Goal: Use online tool/utility: Utilize a website feature to perform a specific function

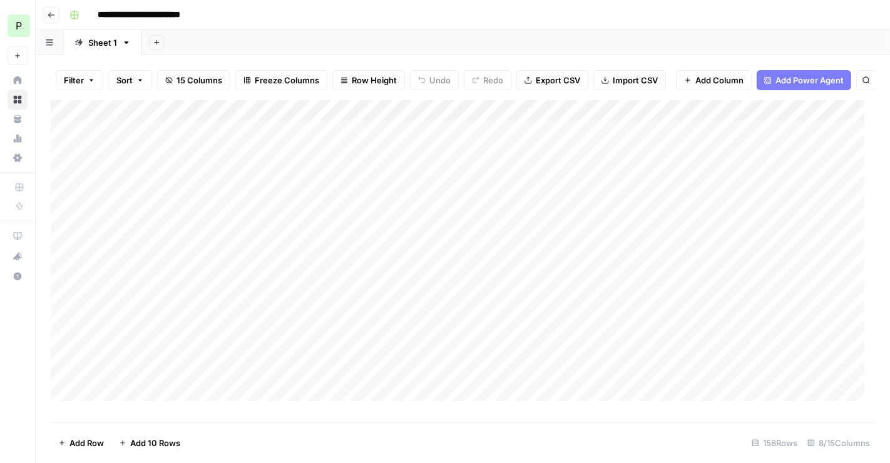
click at [22, 24] on span "P" at bounding box center [19, 25] width 6 height 15
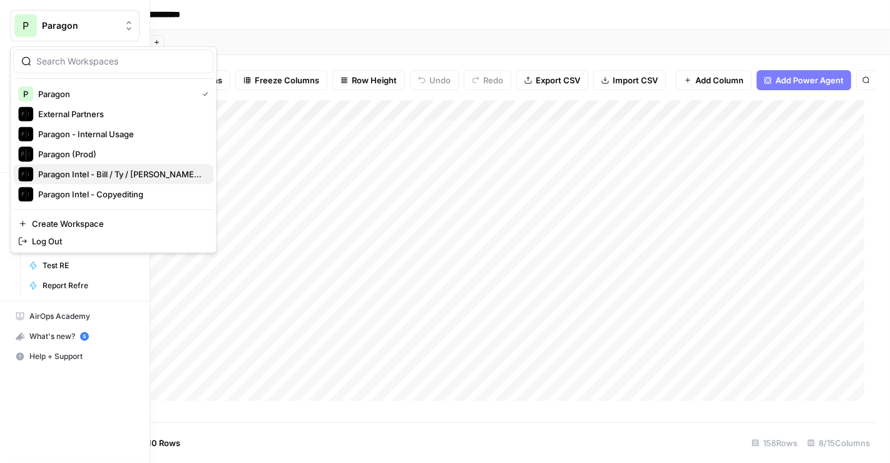
click at [100, 170] on span "Paragon Intel - Bill / Ty / [PERSON_NAME] R&D" at bounding box center [120, 174] width 165 height 13
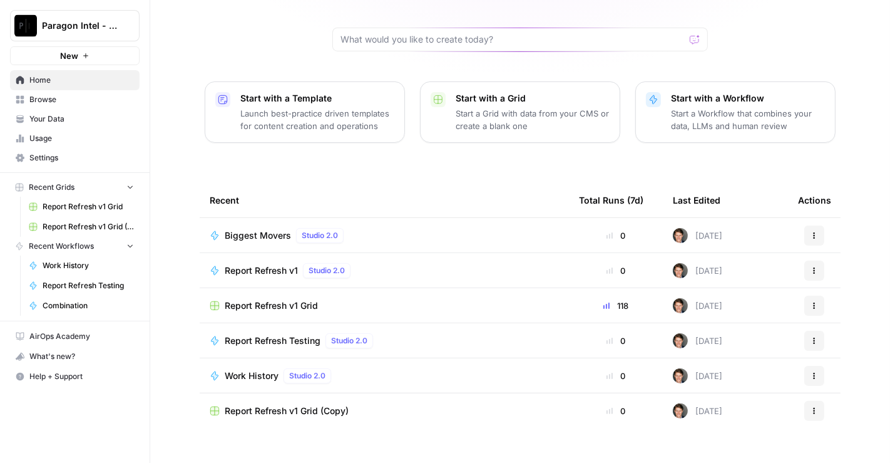
scroll to position [112, 0]
click at [250, 230] on span "Biggest Movers" at bounding box center [258, 236] width 66 height 13
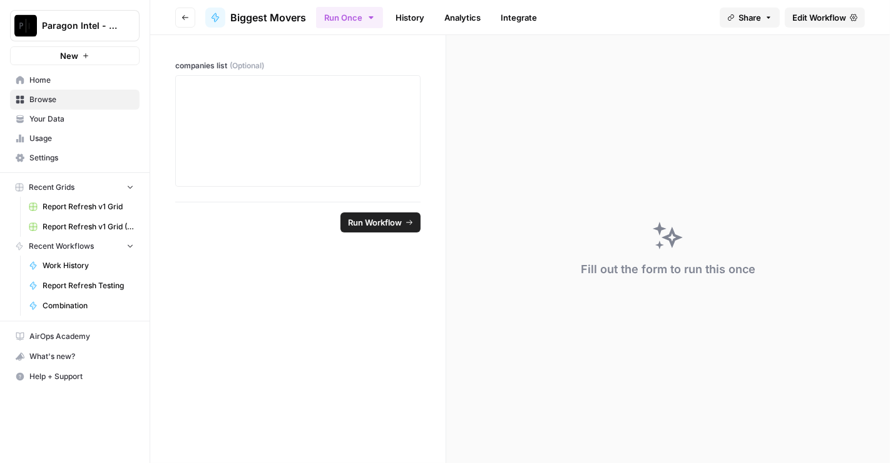
click at [818, 10] on link "Edit Workflow" at bounding box center [825, 18] width 80 height 20
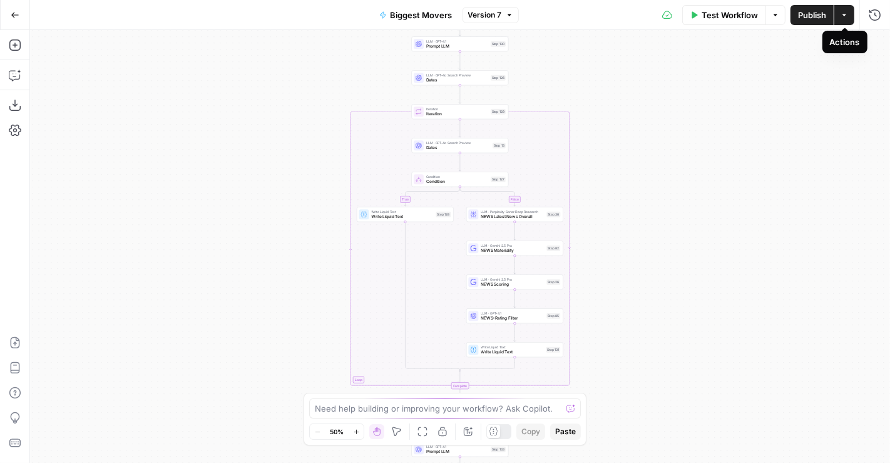
click at [844, 13] on icon "button" at bounding box center [845, 15] width 8 height 8
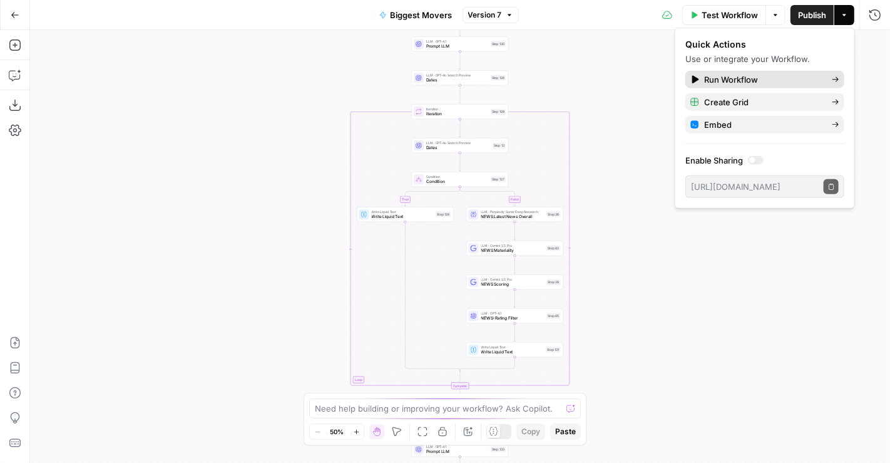
click at [776, 73] on span "Run Workflow" at bounding box center [763, 79] width 118 height 13
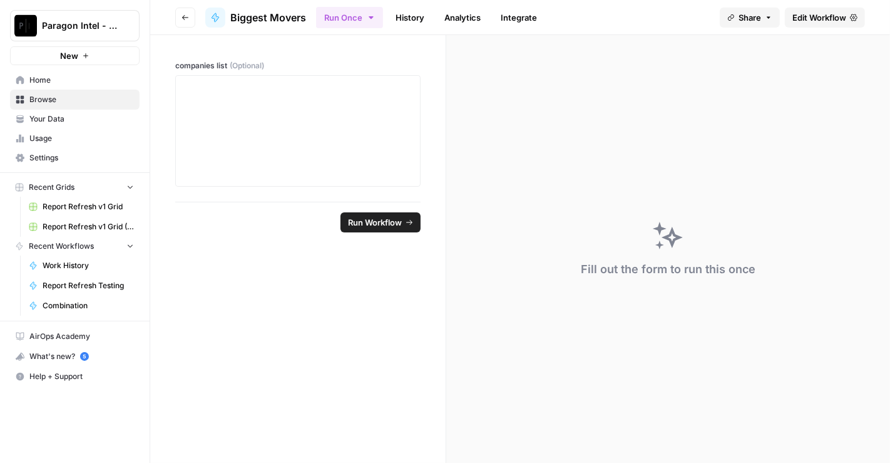
click at [380, 217] on span "Run Workflow" at bounding box center [375, 222] width 54 height 13
click at [390, 224] on span "Run Workflow" at bounding box center [375, 222] width 54 height 13
